Goal: Task Accomplishment & Management: Complete application form

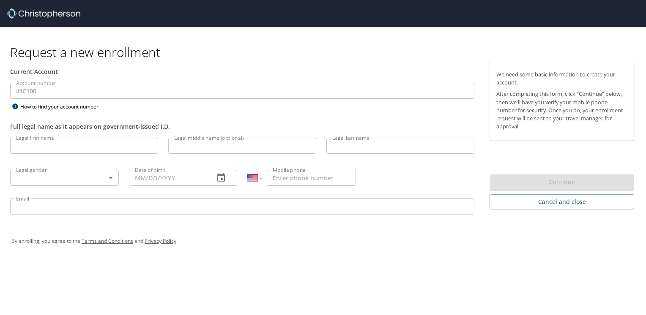
select select "US"
click at [81, 144] on input "Legal first name" at bounding box center [84, 146] width 148 height 16
type input "[PERSON_NAME]"
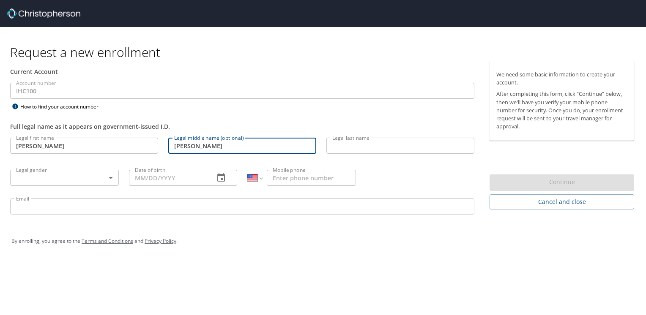
type input "[PERSON_NAME]"
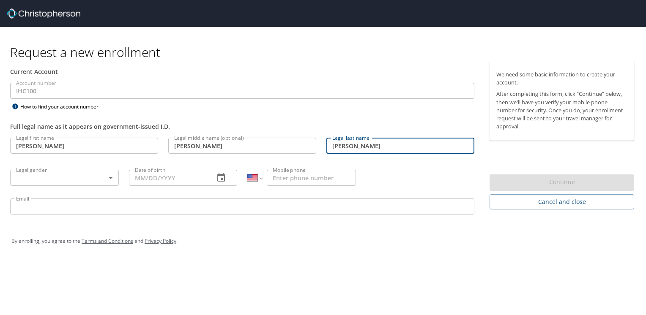
type input "[PERSON_NAME]"
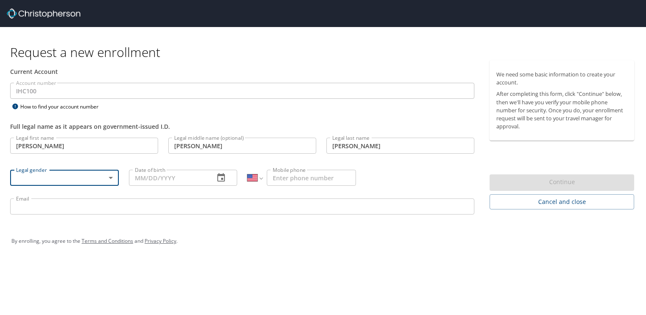
click at [103, 182] on body "Request a new enrollment Current Account Account number IHC100 Account number H…" at bounding box center [323, 157] width 646 height 315
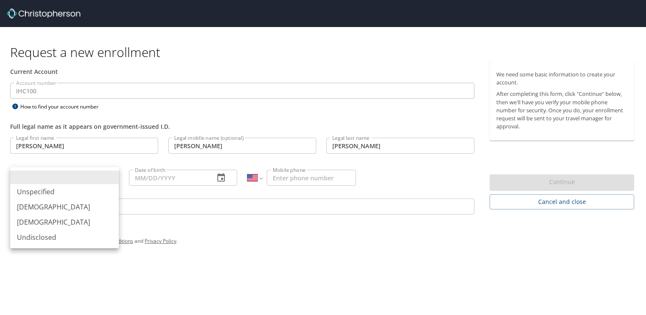
click at [36, 220] on li "[DEMOGRAPHIC_DATA]" at bounding box center [64, 222] width 109 height 15
type input "[DEMOGRAPHIC_DATA]"
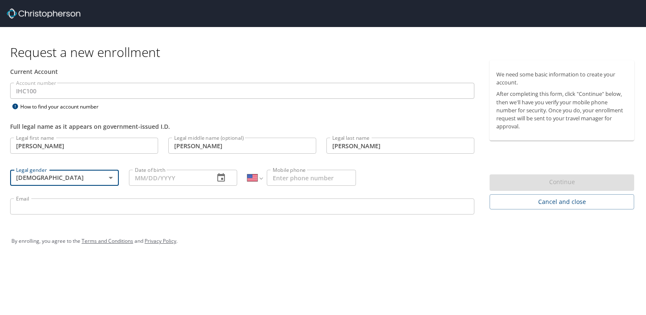
click at [135, 177] on input "Date of birth" at bounding box center [168, 178] width 79 height 16
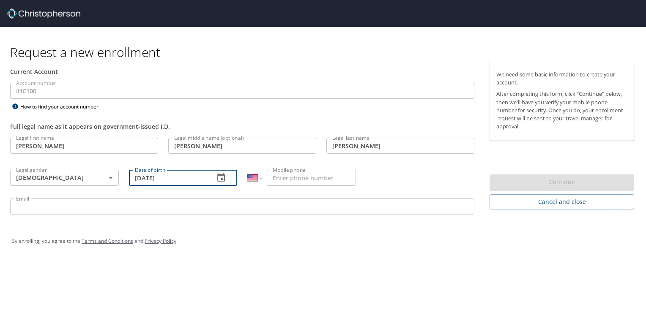
type input "[DATE]"
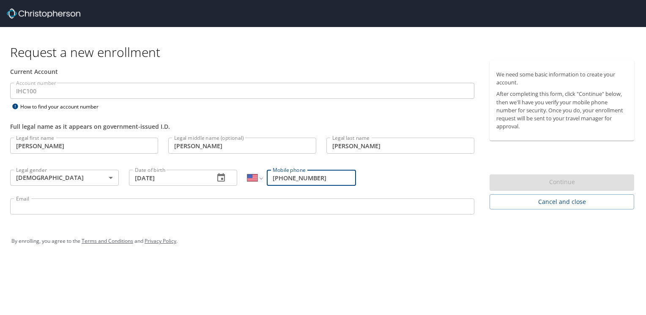
type input "[PHONE_NUMBER]"
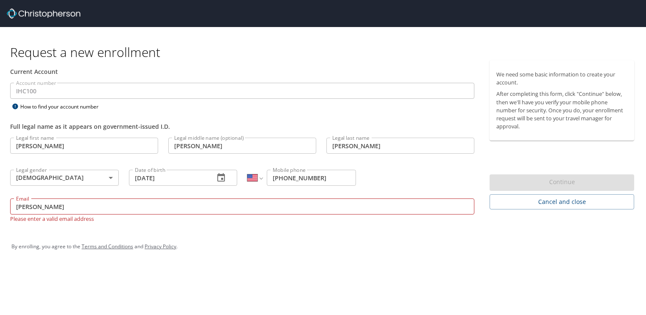
click at [402, 269] on div "Request a new enrollment Current Account Account number IHC100 Account number H…" at bounding box center [323, 157] width 646 height 315
click at [39, 206] on input "[PERSON_NAME]" at bounding box center [242, 207] width 464 height 16
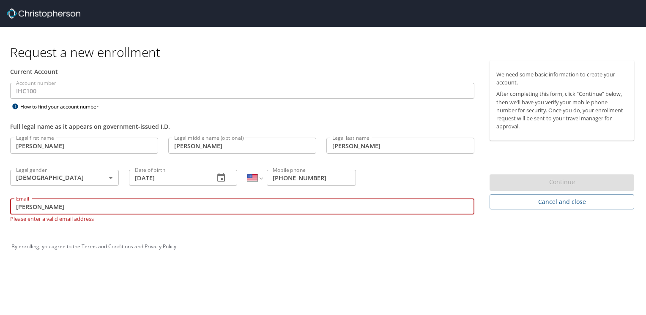
type input "[PERSON_NAME][EMAIL_ADDRESS][PERSON_NAME][DOMAIN_NAME]"
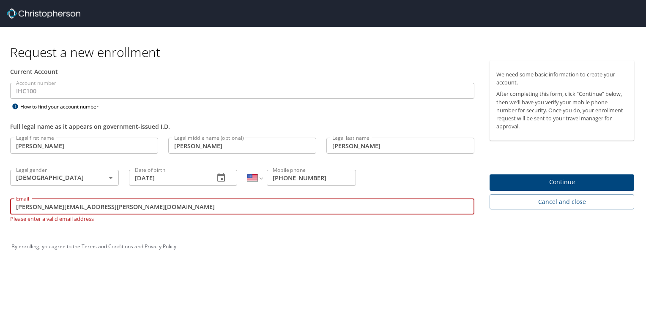
click at [521, 182] on span "Continue" at bounding box center [561, 182] width 131 height 11
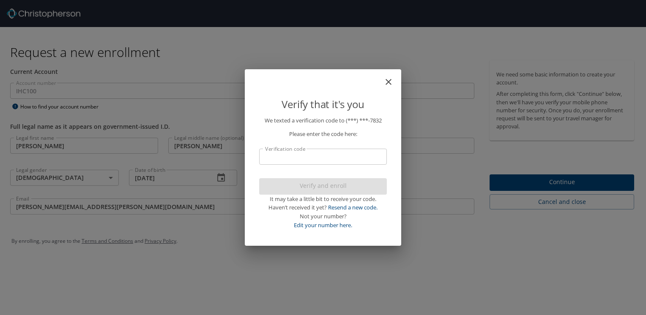
click at [295, 157] on input "Verification code" at bounding box center [323, 157] width 128 height 16
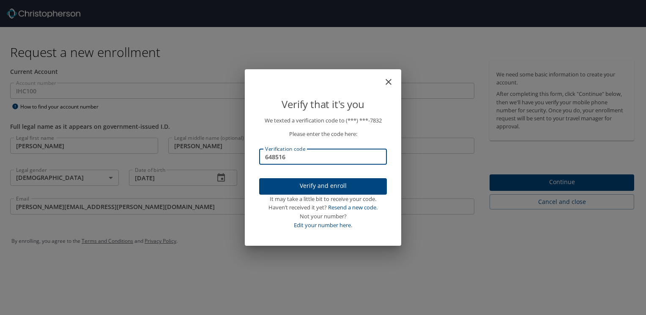
type input "648516"
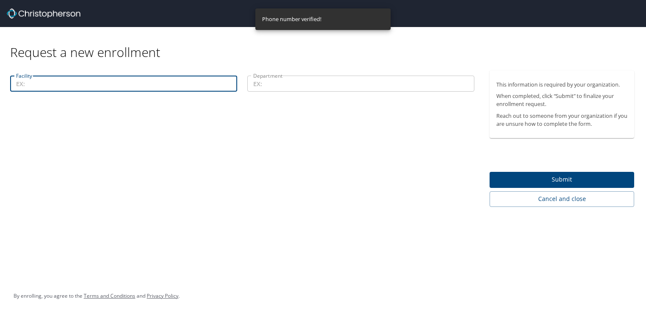
click at [74, 84] on input "Facility" at bounding box center [123, 84] width 227 height 16
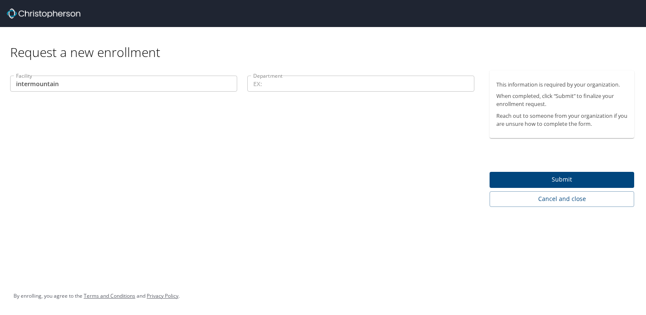
click at [85, 81] on input "intermountain" at bounding box center [123, 84] width 227 height 16
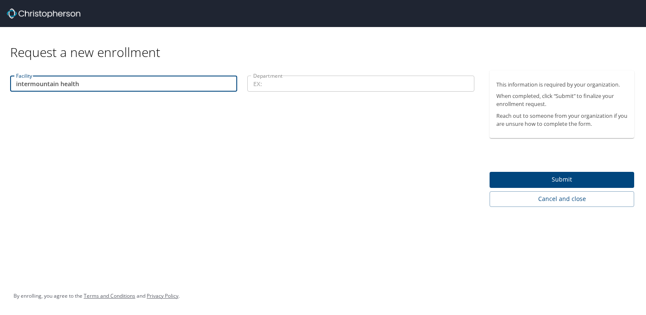
type input "intermountain health"
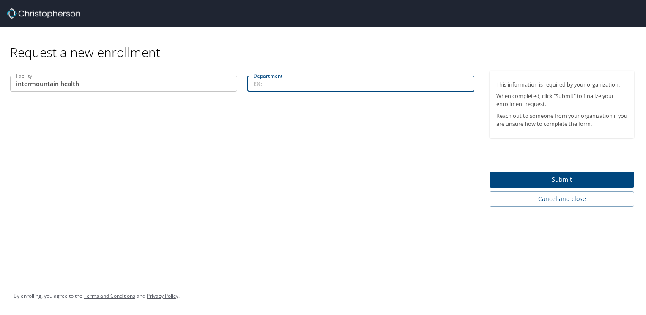
click at [279, 85] on input "Department" at bounding box center [360, 84] width 227 height 16
type input "Galleria Senior Clinic"
click at [577, 178] on span "Submit" at bounding box center [561, 180] width 131 height 11
